Goal: Transaction & Acquisition: Download file/media

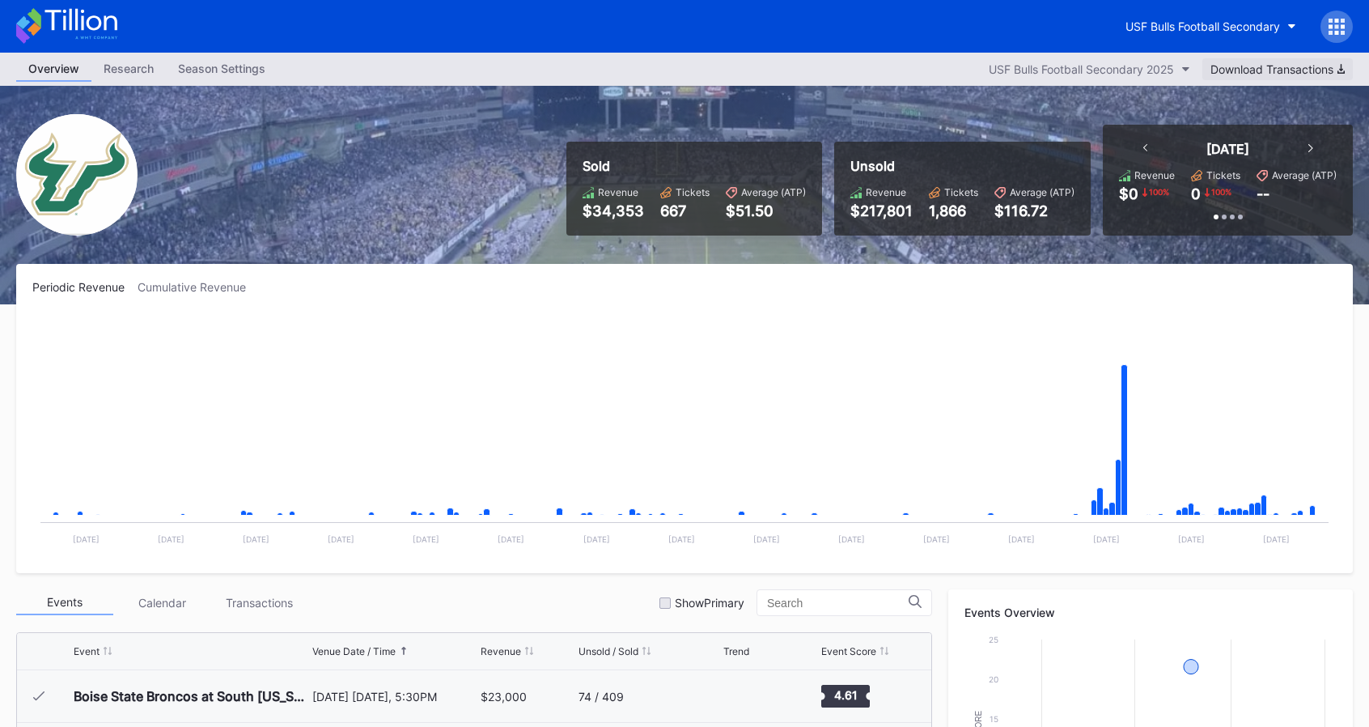
click at [1279, 66] on div "Download Transactions" at bounding box center [1278, 69] width 134 height 14
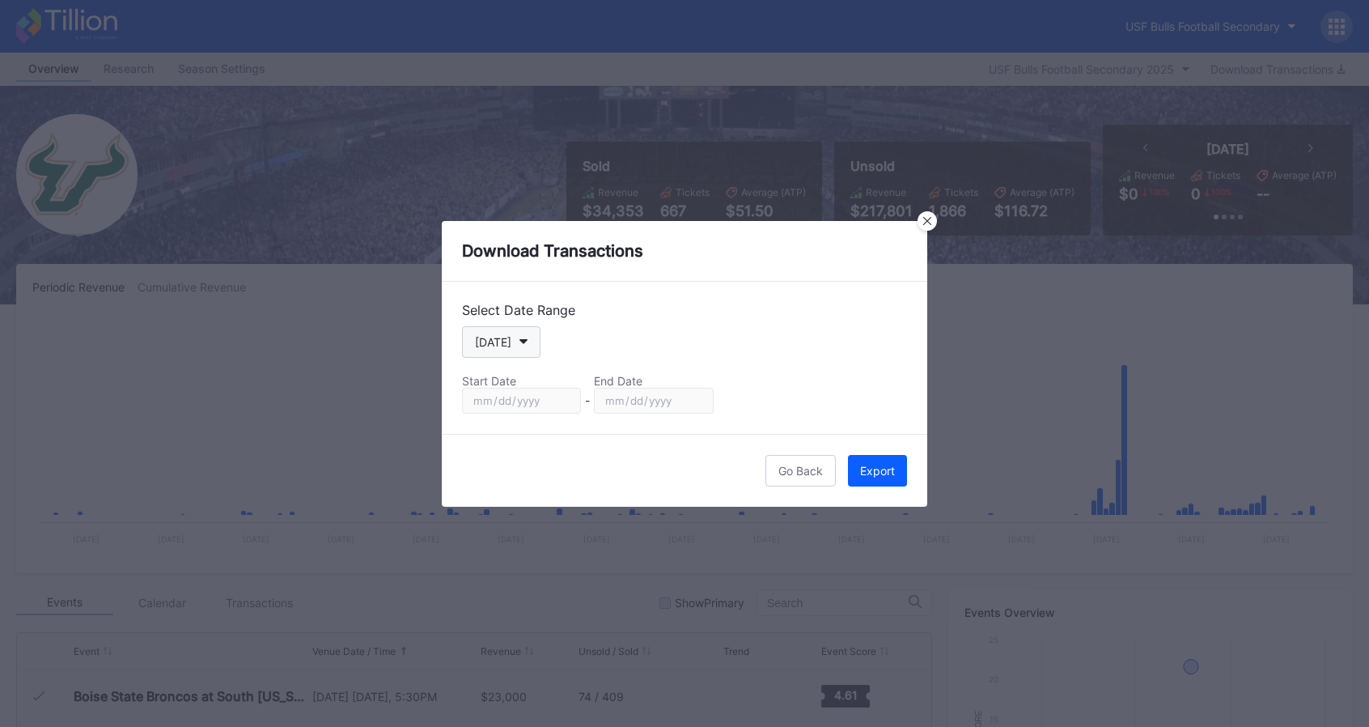
click at [516, 346] on button "[DATE]" at bounding box center [501, 342] width 78 height 32
click at [492, 541] on div "Custom" at bounding box center [494, 537] width 40 height 14
click at [560, 401] on input "[DATE]" at bounding box center [521, 401] width 119 height 26
type input "[DATE]"
click at [863, 460] on button "Export" at bounding box center [877, 471] width 59 height 32
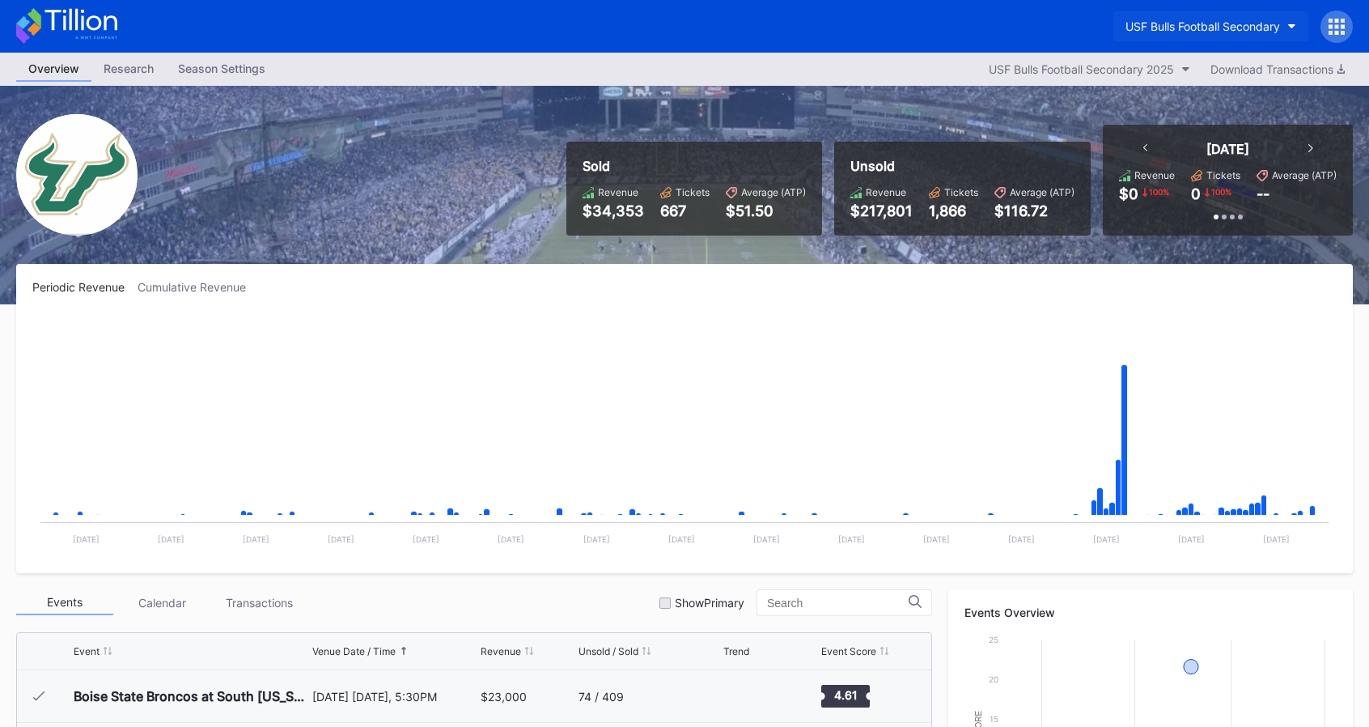
click at [1253, 25] on div "USF Bulls Football Secondary" at bounding box center [1203, 26] width 155 height 14
click at [1025, 75] on button "USF Bulls Football Secondary 2025" at bounding box center [1090, 69] width 218 height 22
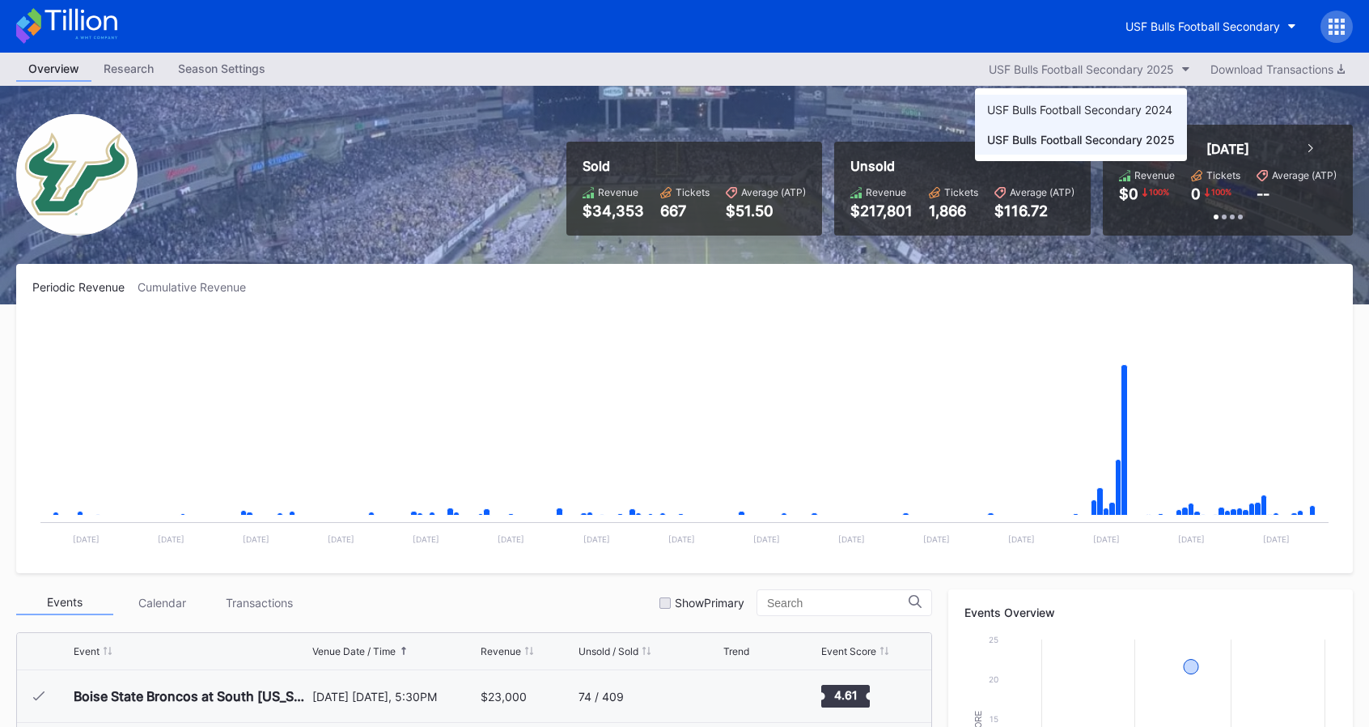
click at [1029, 100] on div "USF Bulls Football Secondary 2024" at bounding box center [1081, 110] width 212 height 30
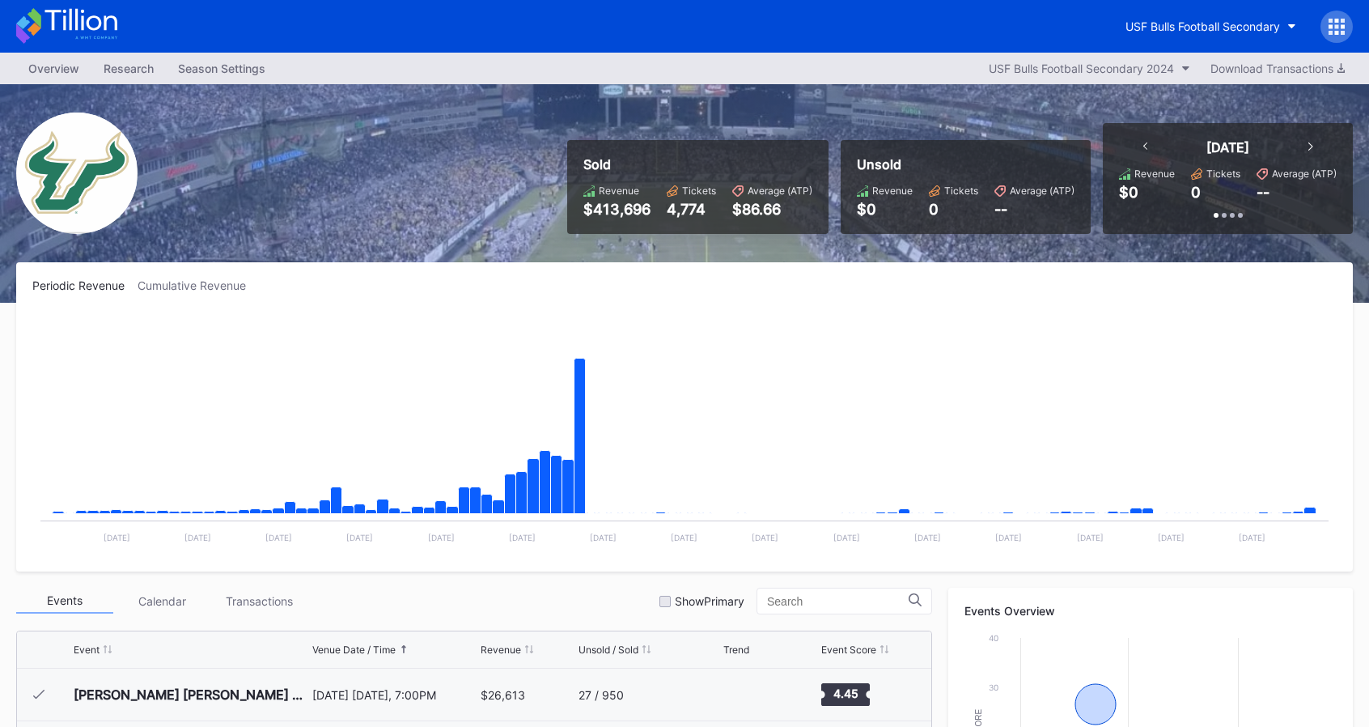
click at [82, 32] on icon at bounding box center [66, 26] width 101 height 36
